Goal: Task Accomplishment & Management: Manage account settings

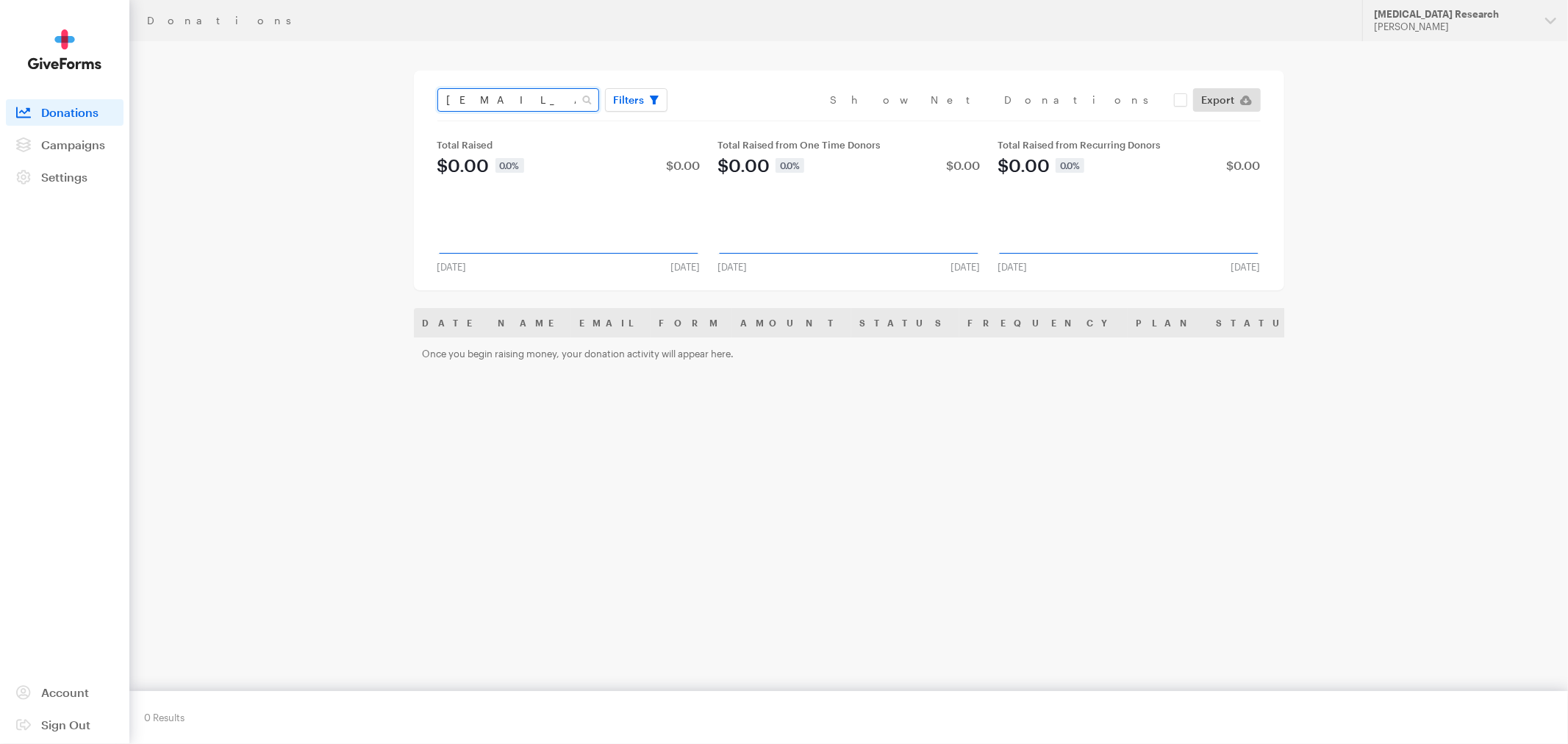
drag, startPoint x: 569, startPoint y: 101, endPoint x: 231, endPoint y: 86, distance: 338.3
click at [231, 86] on div "Donations Updates Support Alzheimer's Disease Research Riza Decena Organization…" at bounding box center [784, 343] width 1568 height 686
type input "baughman"
click at [884, 435] on div "Name Email Giving Form Designation Transaction Type Amount Payment Method Date …" at bounding box center [849, 455] width 870 height 294
click at [649, 97] on icon "button" at bounding box center [653, 99] width 8 height 8
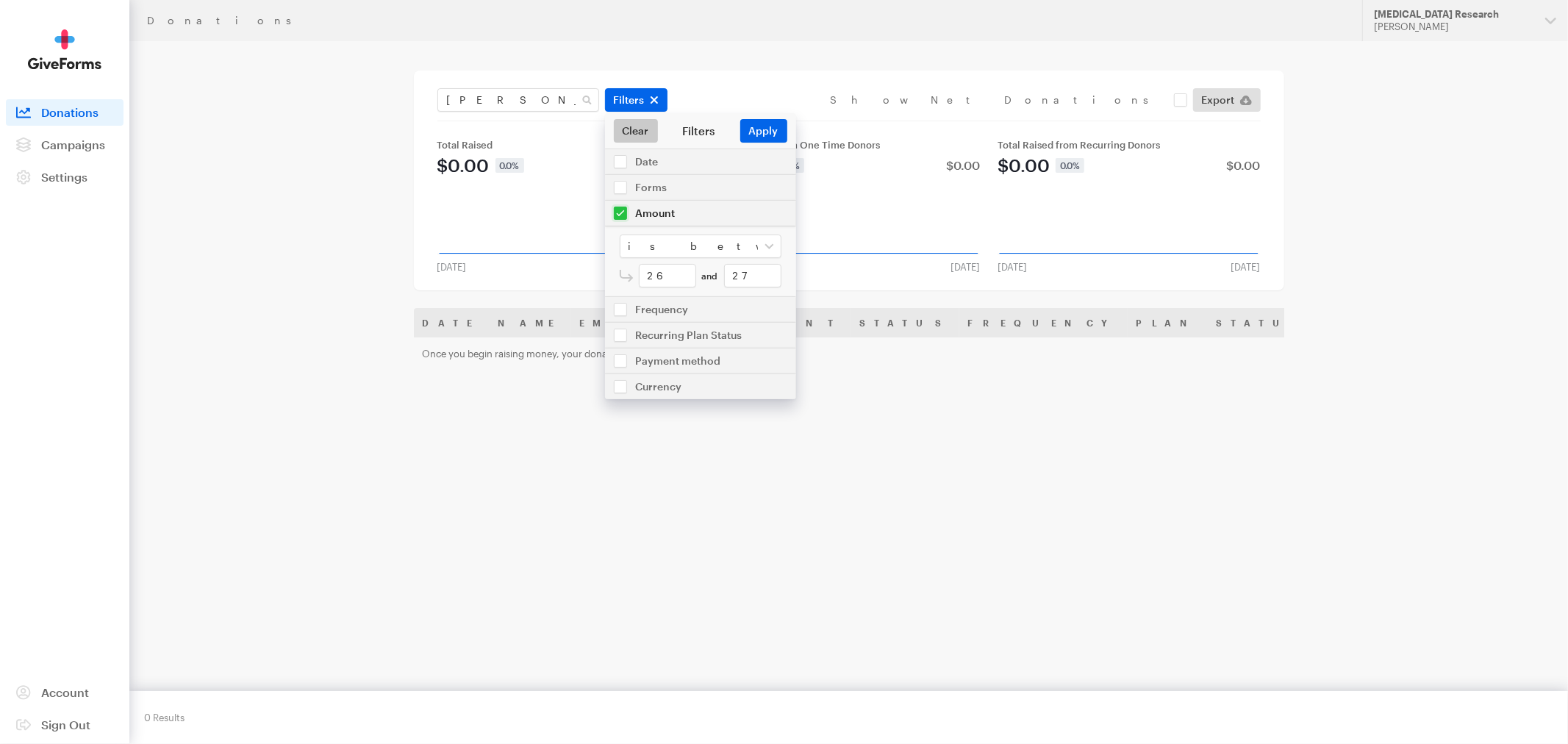
click at [633, 136] on link "Clear" at bounding box center [635, 130] width 44 height 23
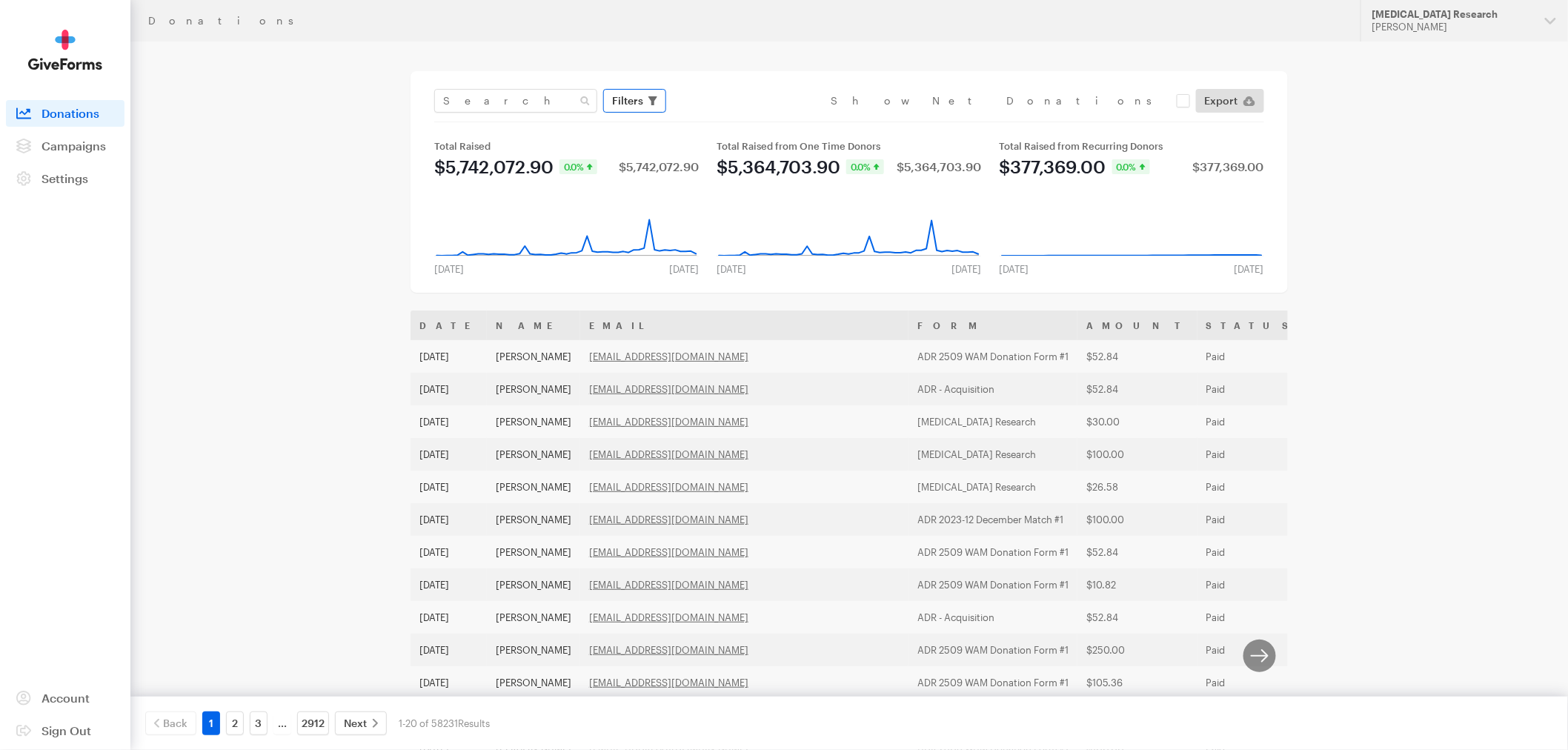
click at [655, 104] on icon "button" at bounding box center [652, 100] width 8 height 8
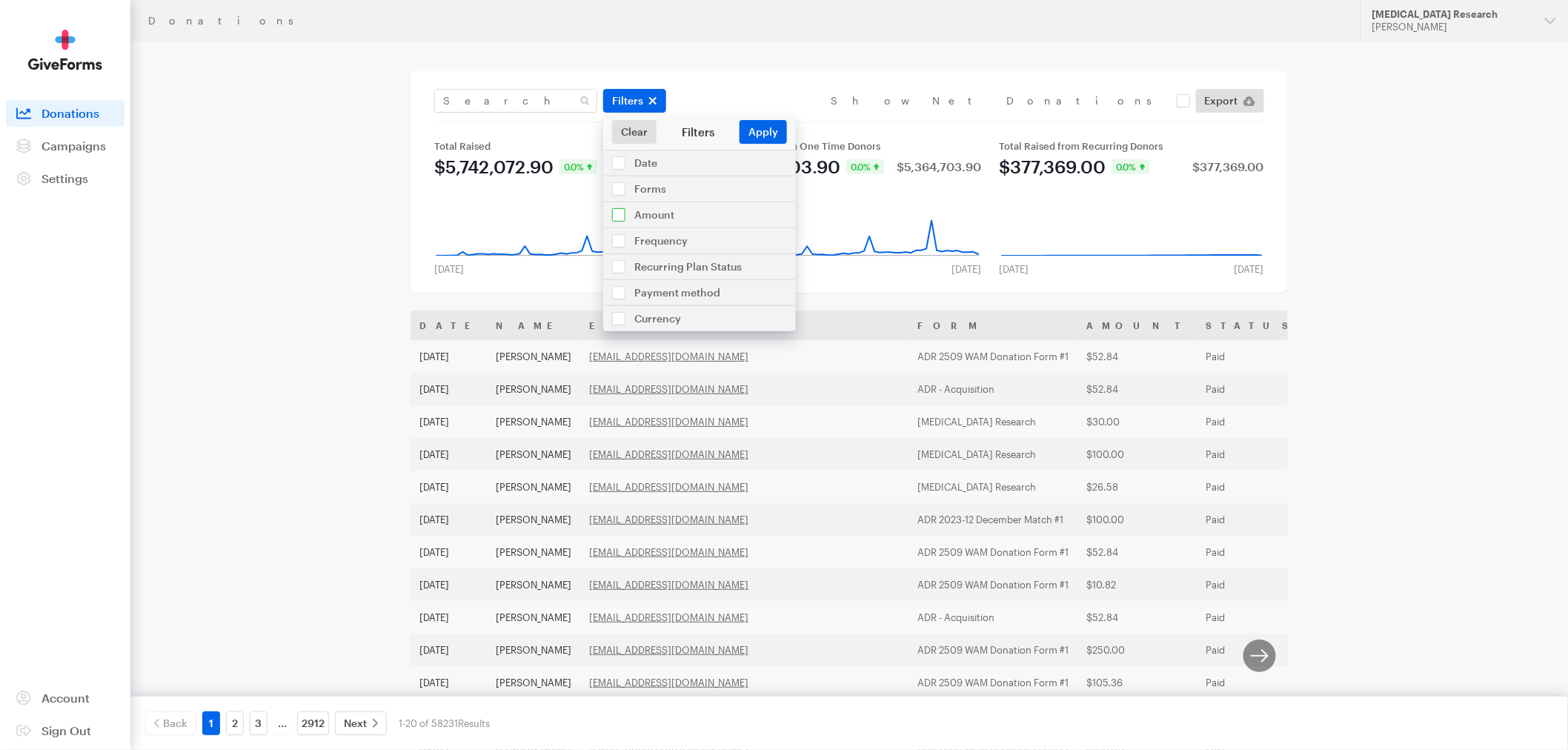
click at [618, 215] on input "checkbox" at bounding box center [699, 214] width 192 height 25
checkbox input "true"
click at [676, 277] on input "number" at bounding box center [666, 277] width 58 height 24
type input "26"
type input "27"
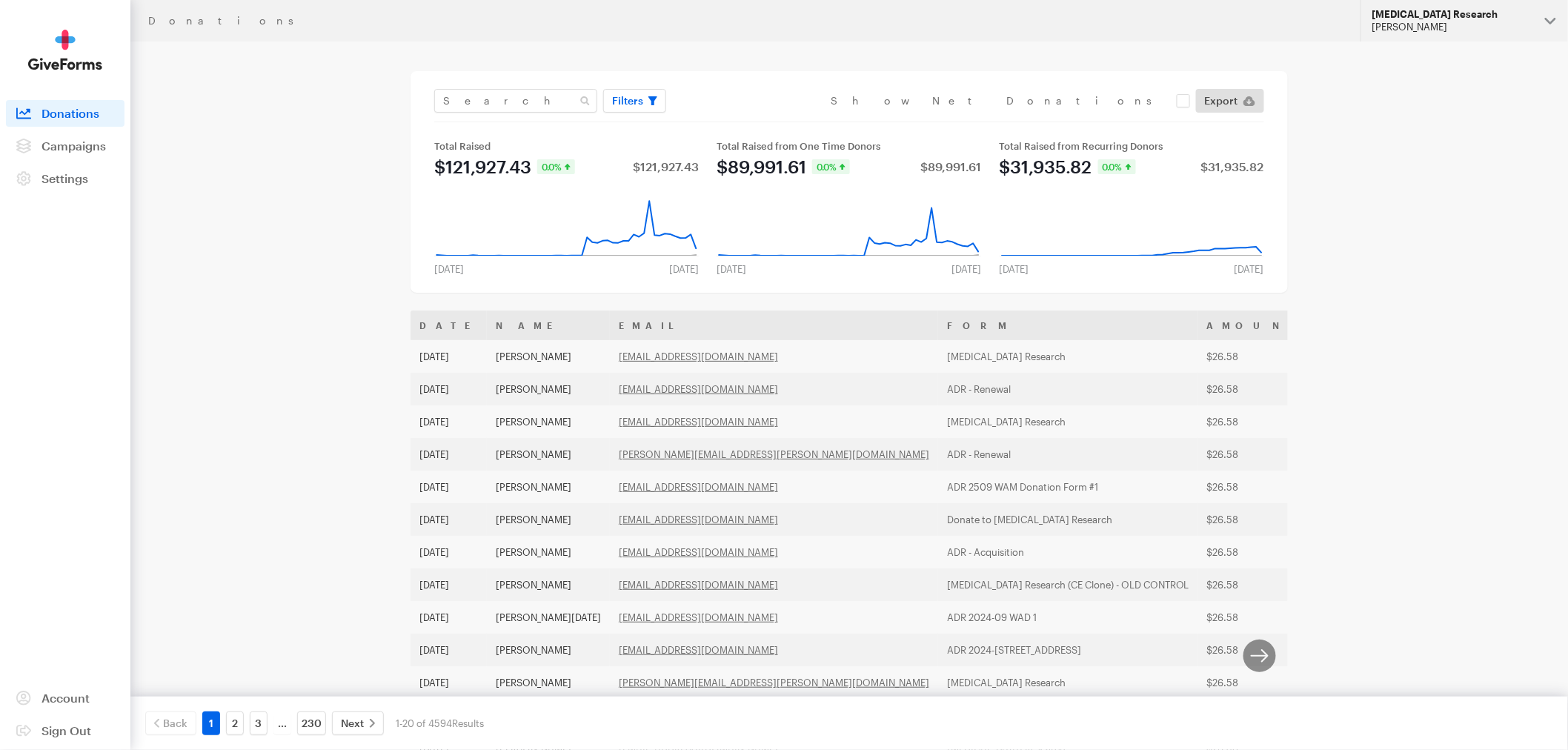
click at [1402, 23] on div "[PERSON_NAME]" at bounding box center [1453, 26] width 160 height 12
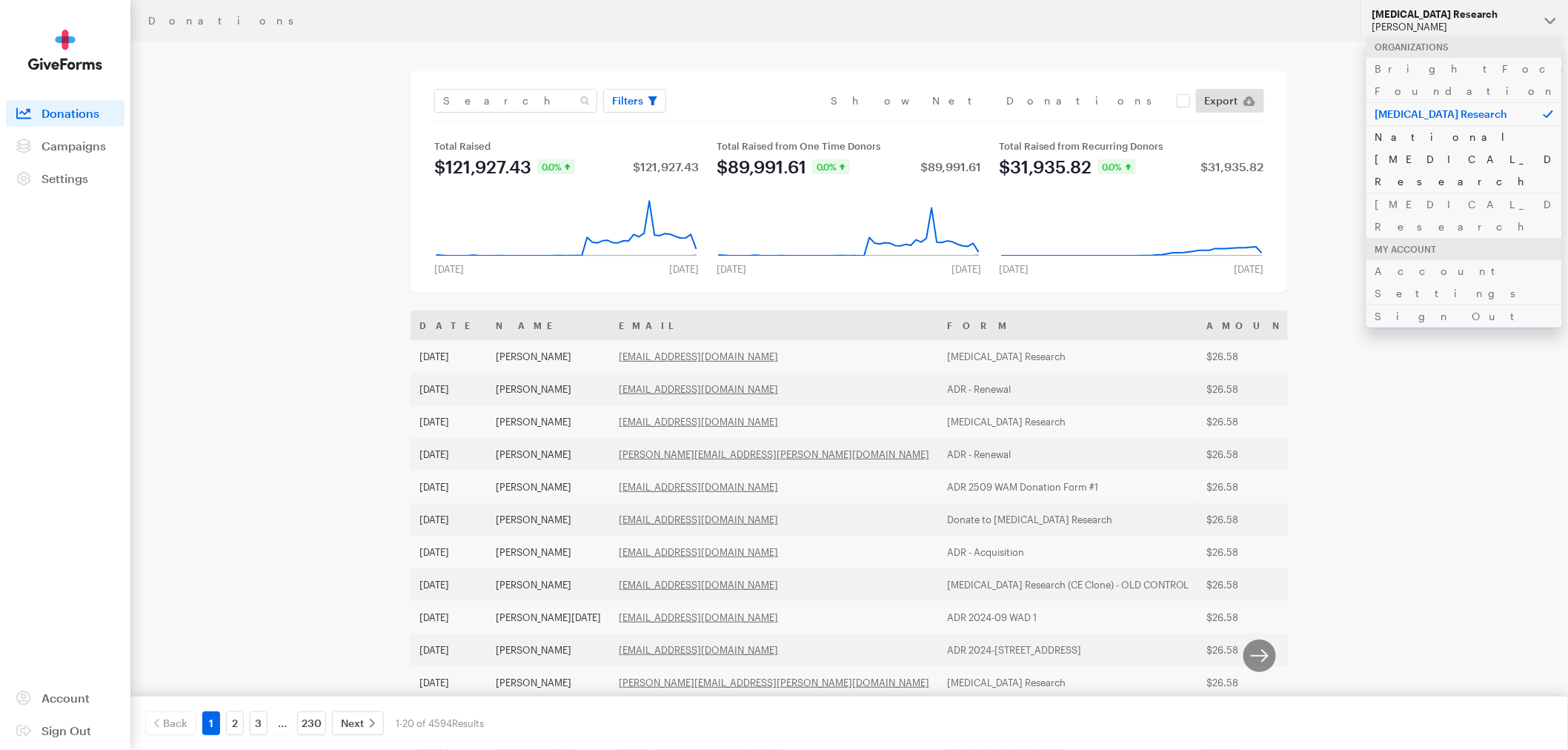
click at [1402, 125] on link "National [MEDICAL_DATA] Research" at bounding box center [1464, 158] width 195 height 67
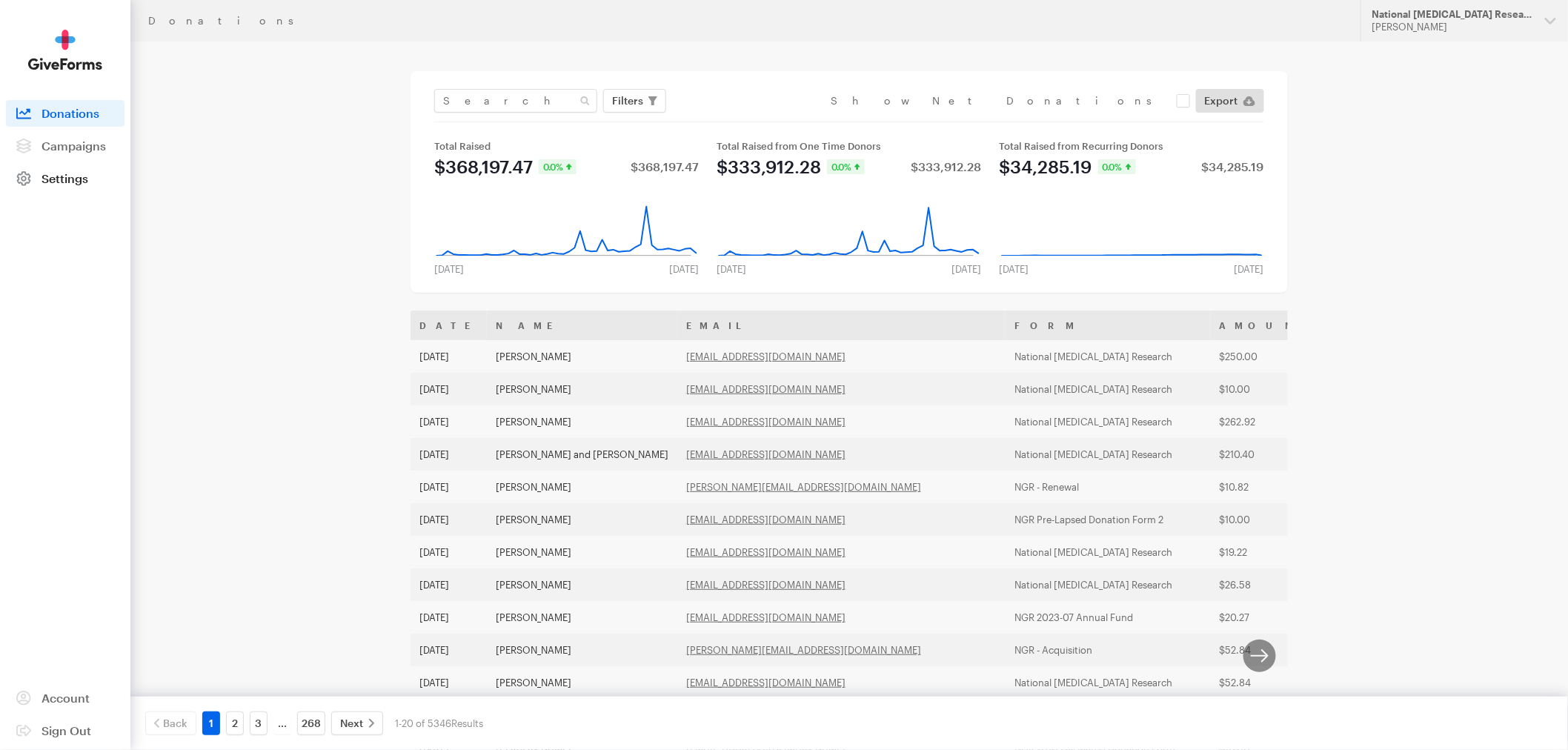
click at [60, 181] on span "Settings" at bounding box center [64, 177] width 46 height 14
